Goal: Task Accomplishment & Management: Use online tool/utility

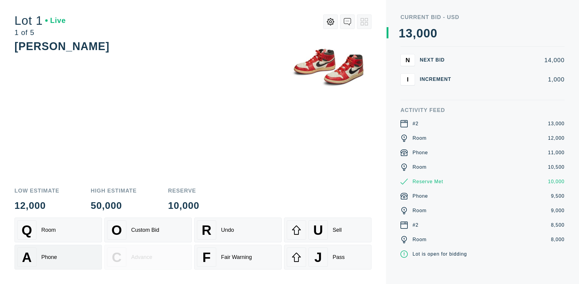
click at [58, 257] on div "A Phone" at bounding box center [58, 256] width 82 height 19
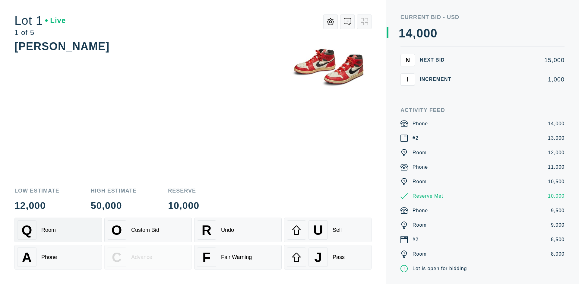
click at [58, 230] on div "Q Room" at bounding box center [58, 229] width 82 height 19
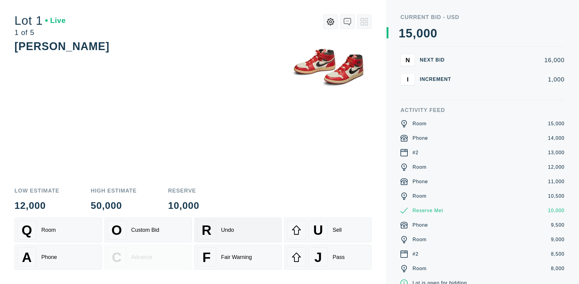
click at [238, 230] on div "R Undo" at bounding box center [238, 229] width 82 height 19
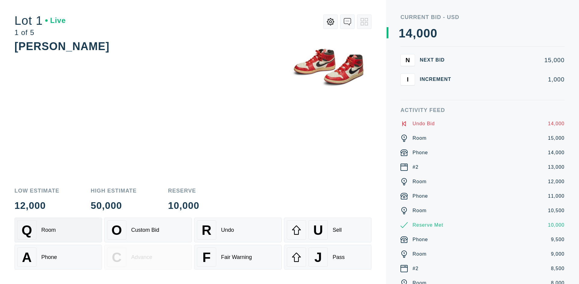
click at [58, 230] on div "Q Room" at bounding box center [58, 229] width 82 height 19
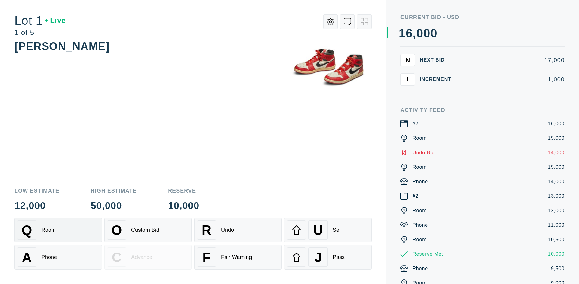
click at [58, 257] on div "A Phone" at bounding box center [58, 256] width 82 height 19
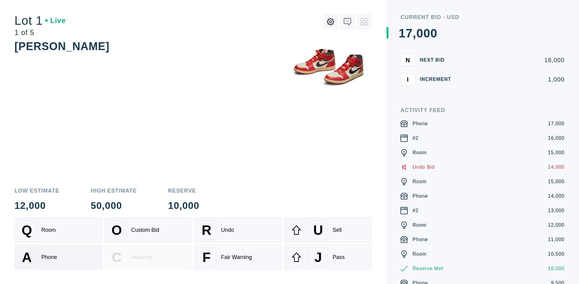
click at [58, 230] on div "Q Room" at bounding box center [58, 229] width 82 height 19
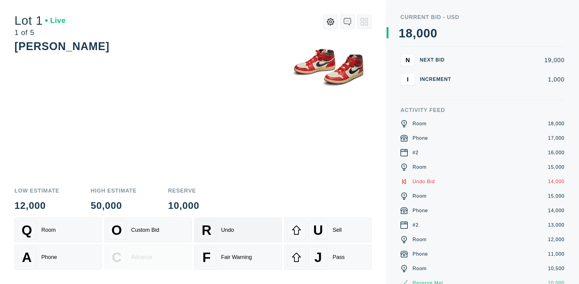
click at [238, 230] on div "R Undo" at bounding box center [238, 229] width 82 height 19
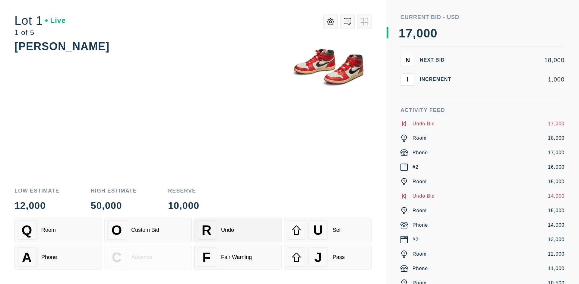
click at [328, 230] on div "U Sell" at bounding box center [328, 229] width 82 height 19
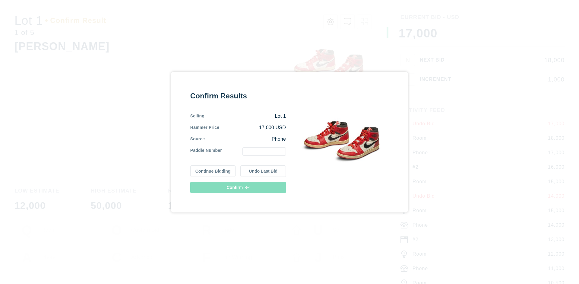
click at [213, 171] on button "Continue Bidding" at bounding box center [213, 170] width 46 height 11
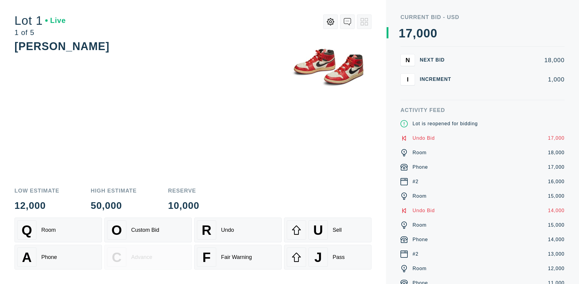
click at [328, 230] on div "U Sell" at bounding box center [328, 229] width 82 height 19
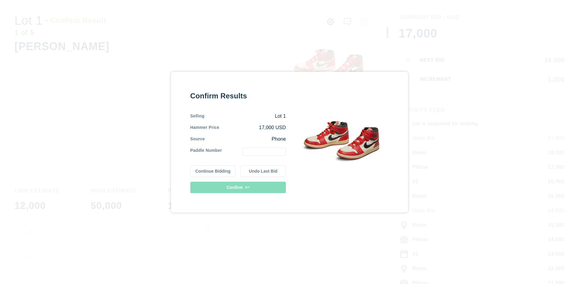
click at [263, 171] on button "Undo Last Bid" at bounding box center [263, 170] width 46 height 11
click at [213, 170] on button "Continue Bidding" at bounding box center [213, 169] width 46 height 11
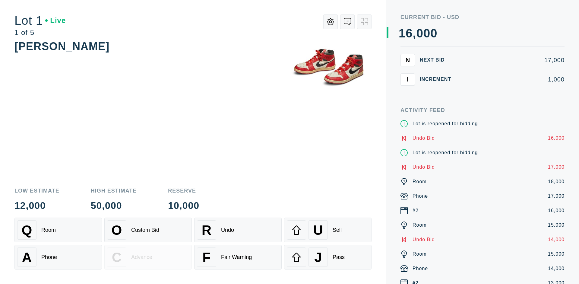
click at [328, 257] on div "J Pass" at bounding box center [328, 256] width 82 height 19
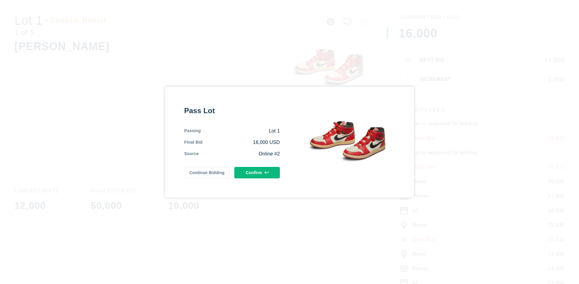
click at [257, 172] on button "Confirm" at bounding box center [257, 172] width 46 height 11
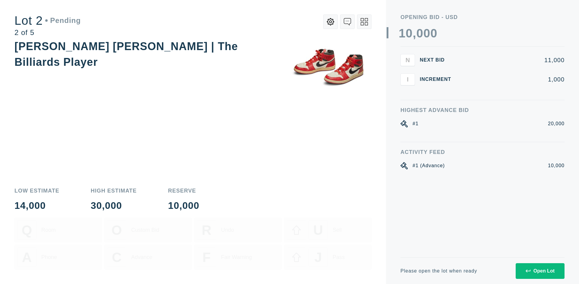
click at [539, 270] on div "Open Lot" at bounding box center [539, 270] width 29 height 5
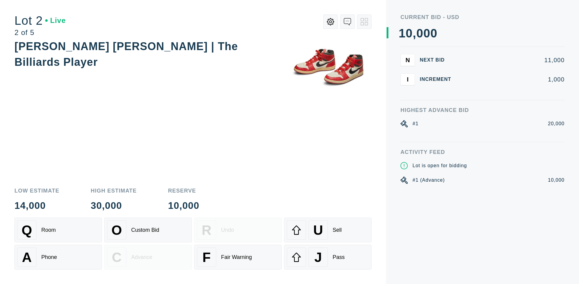
click at [58, 230] on div "Q Room" at bounding box center [58, 229] width 82 height 19
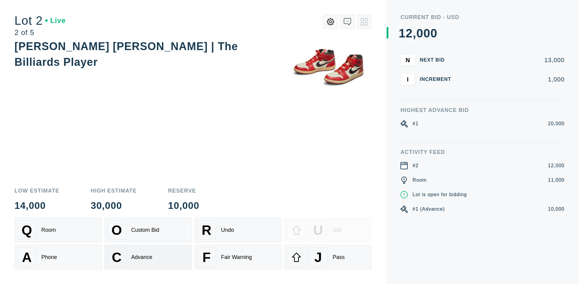
click at [148, 257] on div "Advance" at bounding box center [141, 257] width 21 height 6
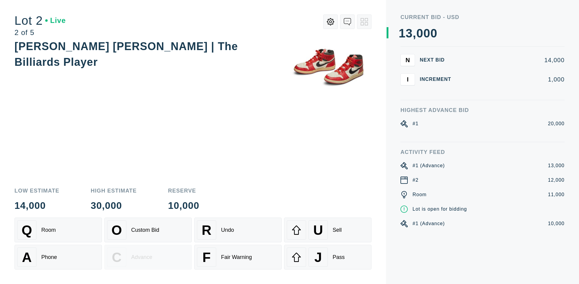
click at [328, 230] on div "U Sell" at bounding box center [328, 229] width 82 height 19
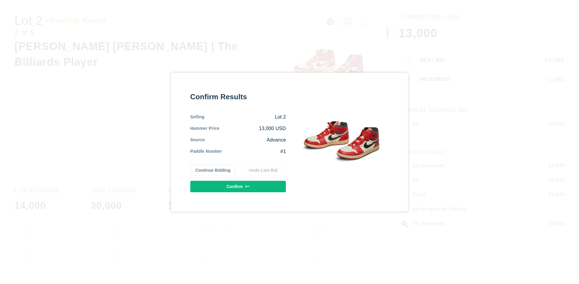
click at [238, 186] on button "Confirm" at bounding box center [238, 186] width 96 height 11
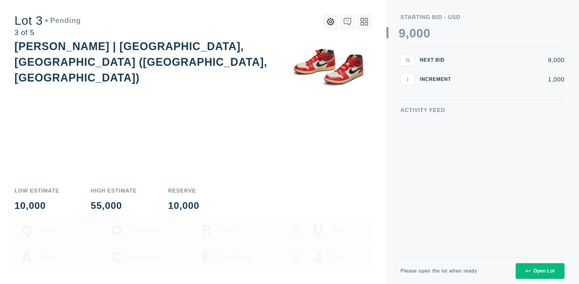
click at [539, 270] on div "Open Lot" at bounding box center [539, 270] width 29 height 5
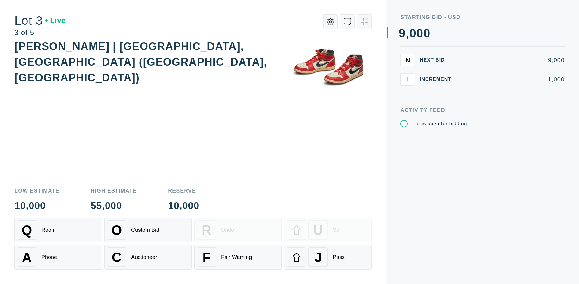
click at [328, 257] on div "J Pass" at bounding box center [328, 256] width 82 height 19
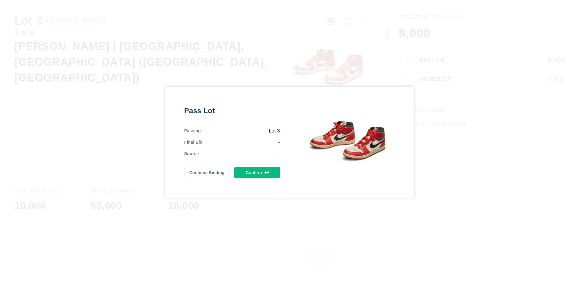
click at [257, 171] on button "Confirm" at bounding box center [257, 172] width 46 height 11
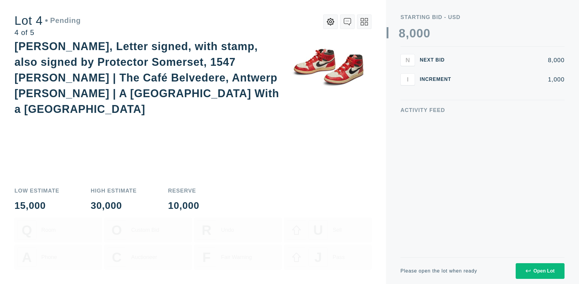
click at [539, 270] on div "Open Lot" at bounding box center [539, 270] width 29 height 5
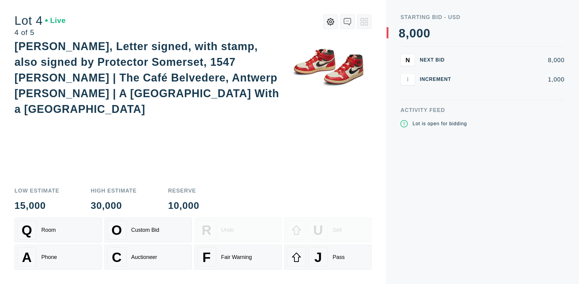
click at [58, 230] on div "Q Room" at bounding box center [58, 229] width 82 height 19
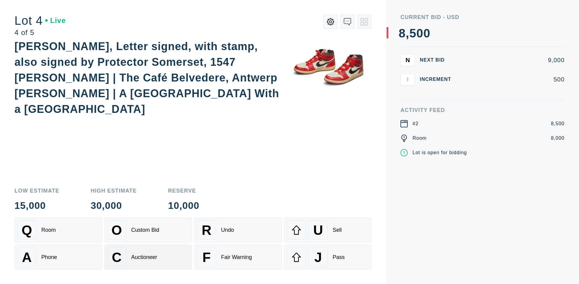
click at [148, 257] on div "Auctioneer" at bounding box center [144, 257] width 26 height 6
click at [328, 257] on div "J Pass" at bounding box center [328, 256] width 82 height 19
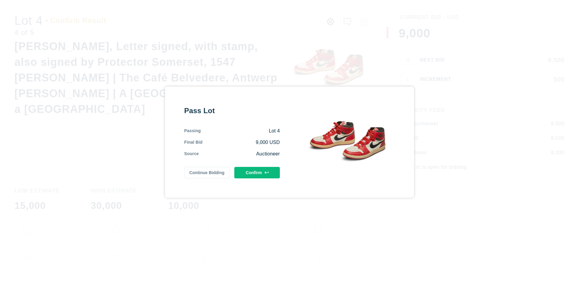
click at [257, 172] on button "Confirm" at bounding box center [257, 172] width 46 height 11
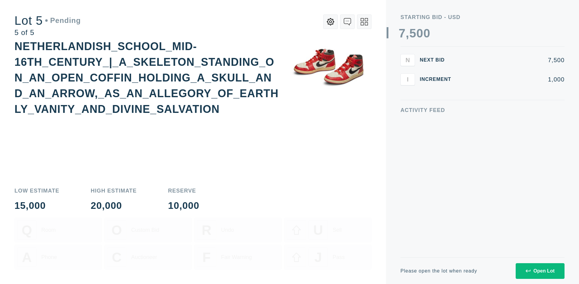
click at [539, 270] on div "Open Lot" at bounding box center [539, 270] width 29 height 5
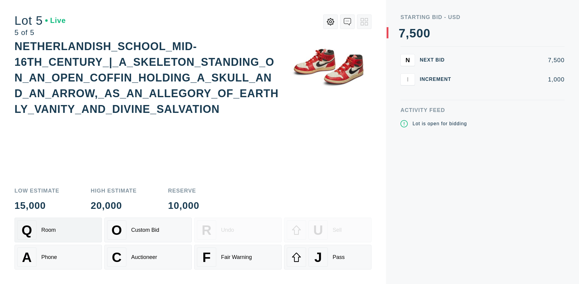
click at [58, 230] on div "Q Room" at bounding box center [58, 229] width 82 height 19
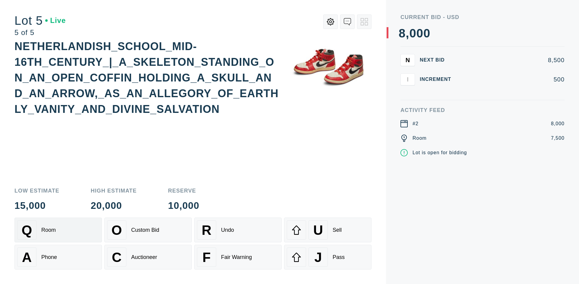
click at [58, 230] on div "Q Room" at bounding box center [58, 229] width 82 height 19
click at [328, 230] on div "U Sell" at bounding box center [328, 229] width 82 height 19
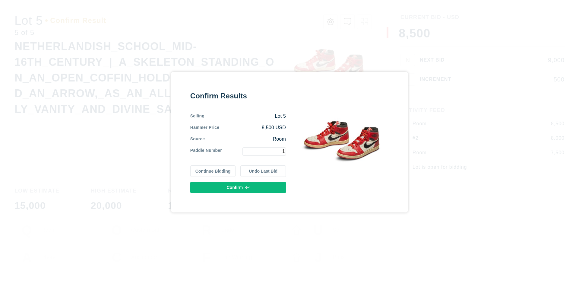
type input "1"
click at [238, 187] on button "Confirm" at bounding box center [238, 186] width 96 height 11
